Goal: Task Accomplishment & Management: Manage account settings

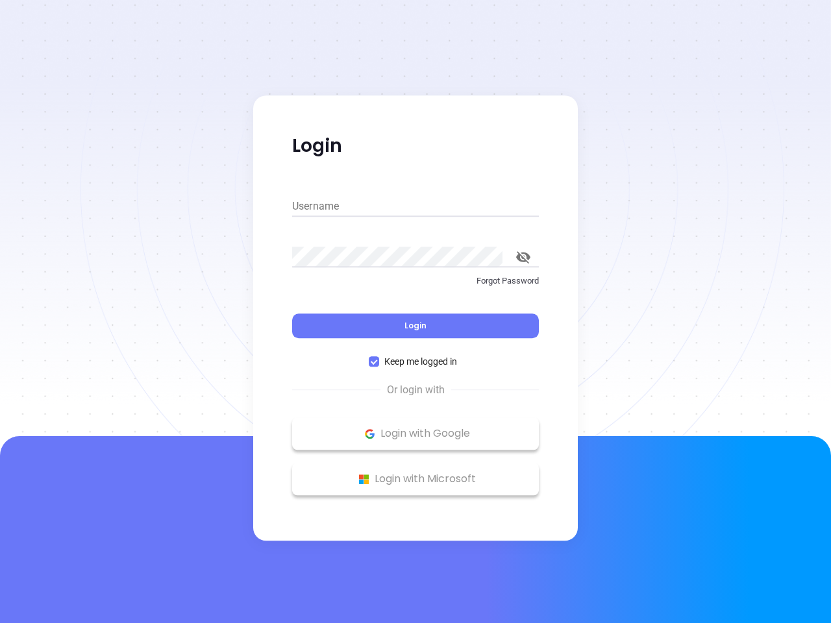
click at [415, 312] on div "Login" at bounding box center [415, 318] width 247 height 40
click at [415, 206] on input "Username" at bounding box center [415, 206] width 247 height 21
click at [523, 257] on icon "toggle password visibility" at bounding box center [523, 257] width 14 height 12
click at [415, 326] on span "Login" at bounding box center [415, 325] width 22 height 11
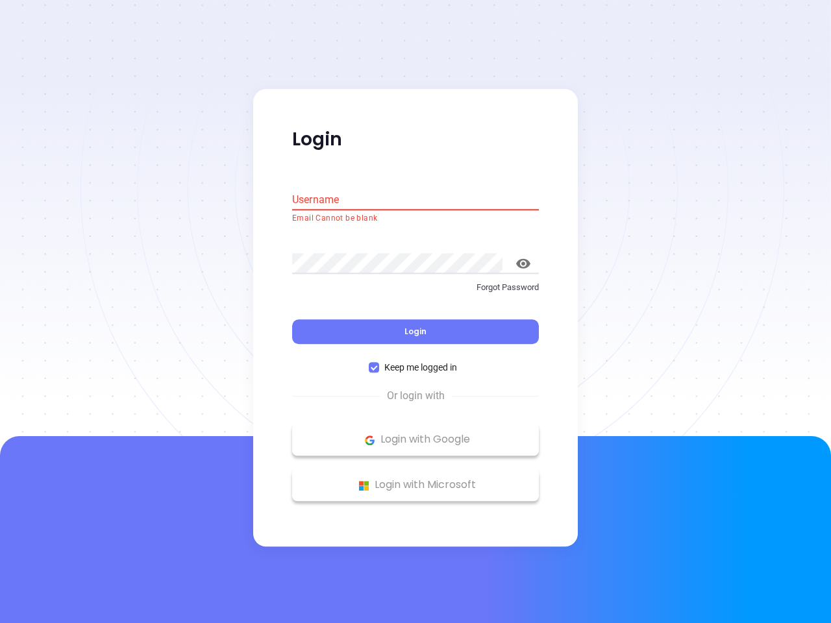
click at [415, 362] on span "Keep me logged in" at bounding box center [420, 368] width 83 height 14
click at [379, 363] on input "Keep me logged in" at bounding box center [374, 368] width 10 height 10
checkbox input "false"
click at [415, 434] on p "Login with Google" at bounding box center [416, 439] width 234 height 19
click at [415, 479] on p "Login with Microsoft" at bounding box center [416, 485] width 234 height 19
